Goal: Understand process/instructions: Learn how to perform a task or action

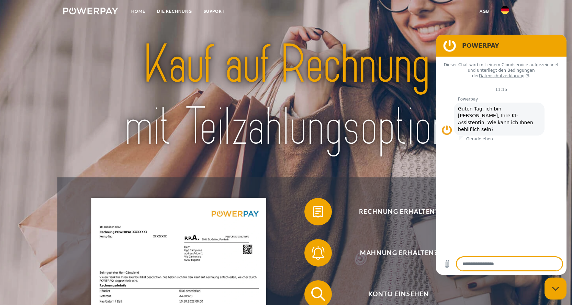
click at [378, 168] on div at bounding box center [285, 96] width 457 height 162
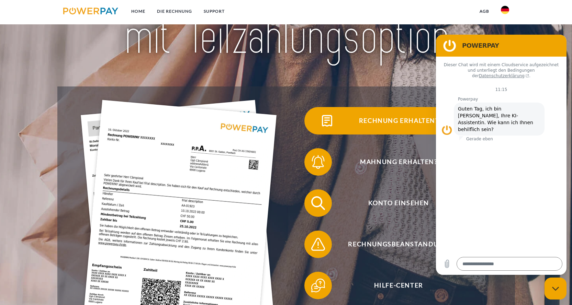
scroll to position [103, 0]
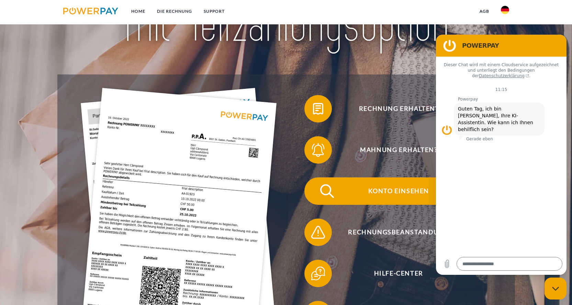
click at [396, 189] on span "Konto einsehen" at bounding box center [398, 190] width 168 height 27
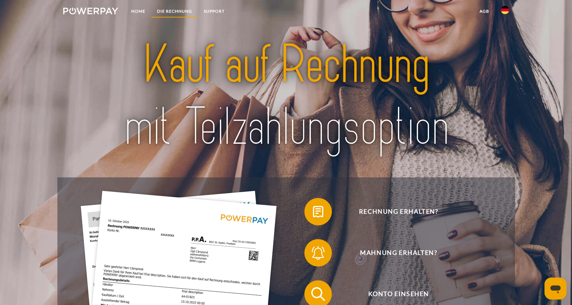
click at [184, 12] on link "DIE RECHNUNG" at bounding box center [174, 11] width 47 height 12
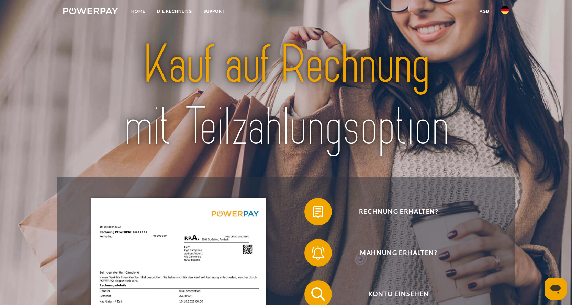
click at [504, 11] on img at bounding box center [505, 10] width 8 height 8
click at [484, 12] on link "agb" at bounding box center [483, 11] width 21 height 12
